Goal: Navigation & Orientation: Go to known website

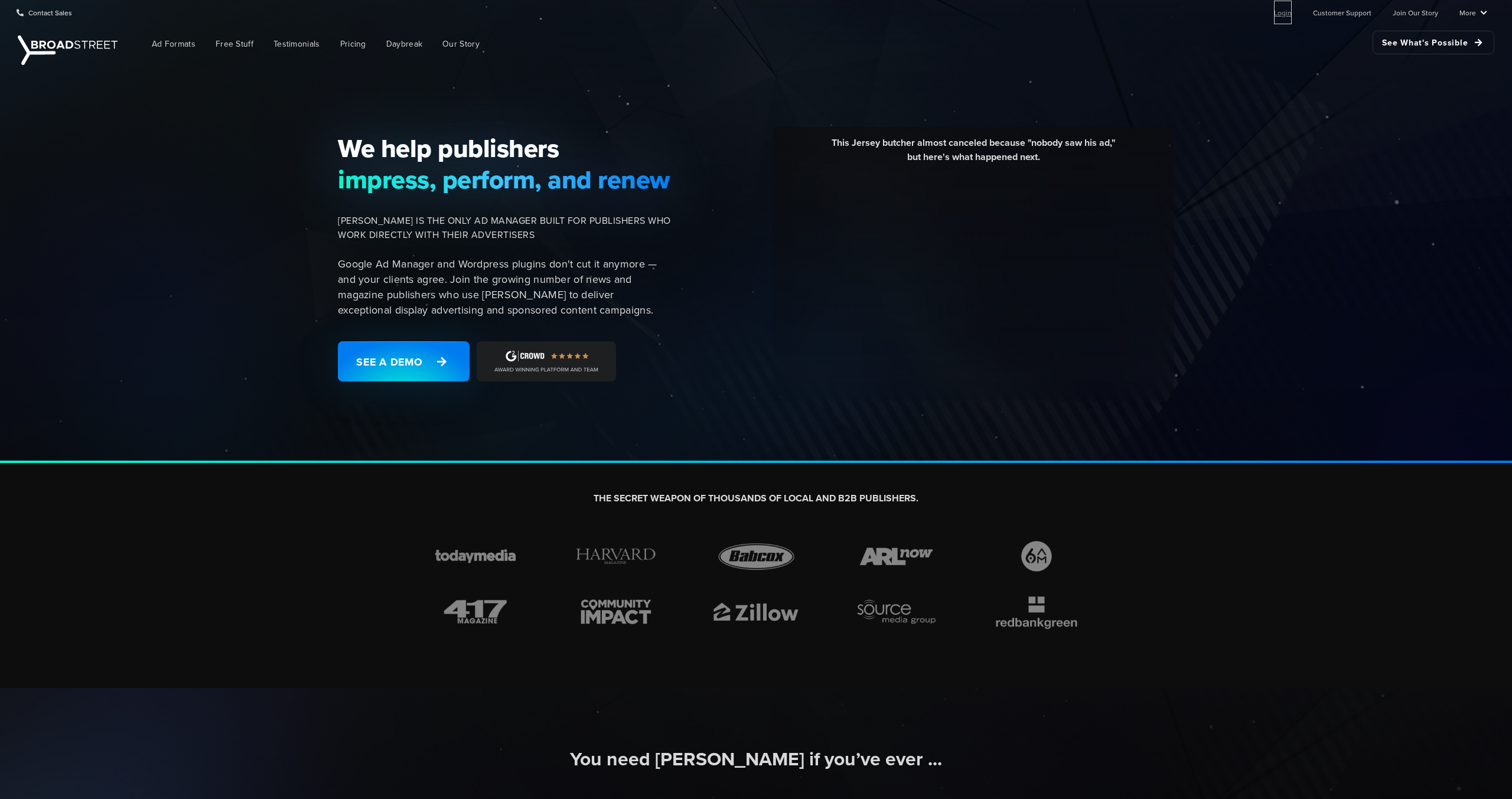
click at [1290, 18] on link "Login" at bounding box center [1282, 12] width 18 height 23
click at [1317, 290] on div "We help publishers impress, perform, and renew [PERSON_NAME] IS THE ONLY AD MAN…" at bounding box center [756, 265] width 1512 height 395
click at [1285, 18] on link "Login" at bounding box center [1282, 12] width 18 height 23
